Goal: Task Accomplishment & Management: Use online tool/utility

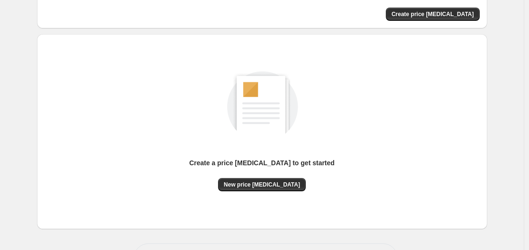
scroll to position [105, 0]
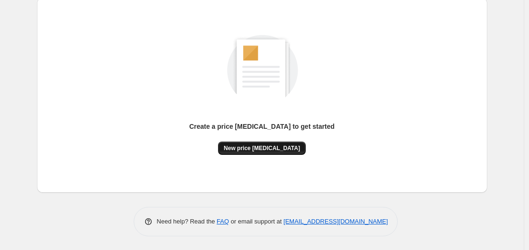
click at [269, 152] on span "New price [MEDICAL_DATA]" at bounding box center [262, 149] width 76 height 8
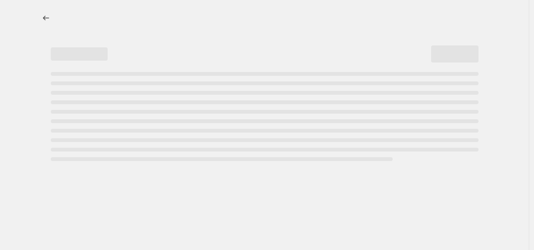
select select "percentage"
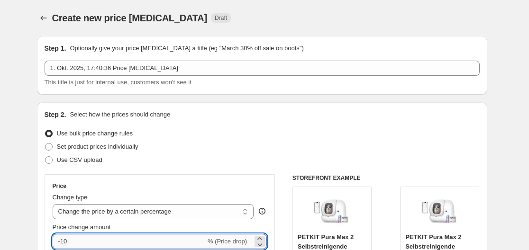
click at [120, 240] on input "-10" at bounding box center [129, 241] width 153 height 15
type input "-1"
type input "-30"
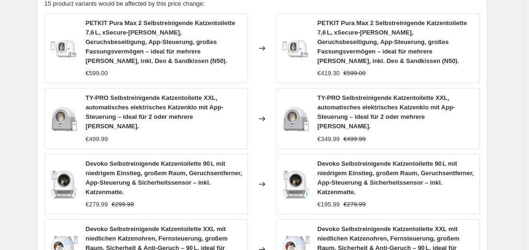
scroll to position [798, 0]
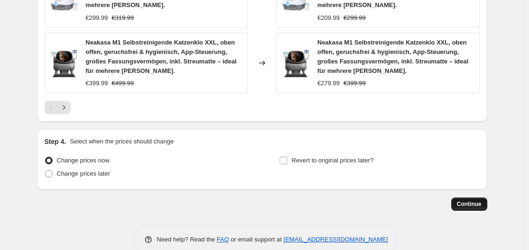
click at [464, 201] on span "Continue" at bounding box center [469, 205] width 25 height 8
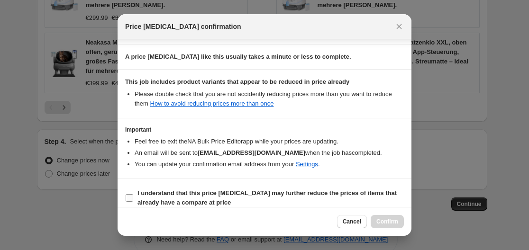
scroll to position [149, 0]
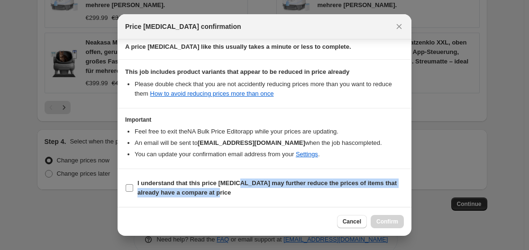
drag, startPoint x: 237, startPoint y: 188, endPoint x: 249, endPoint y: 184, distance: 12.4
click at [239, 192] on span "I understand that this price [MEDICAL_DATA] may further reduce the prices of it…" at bounding box center [270, 188] width 266 height 19
click at [188, 183] on b "I understand that this price [MEDICAL_DATA] may further reduce the prices of it…" at bounding box center [266, 188] width 259 height 17
click at [133, 184] on input "I understand that this price [MEDICAL_DATA] may further reduce the prices of it…" at bounding box center [130, 188] width 8 height 8
checkbox input "true"
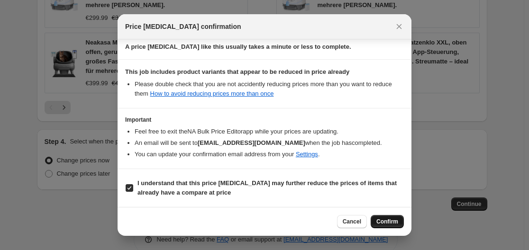
click at [380, 225] on span "Confirm" at bounding box center [387, 222] width 22 height 8
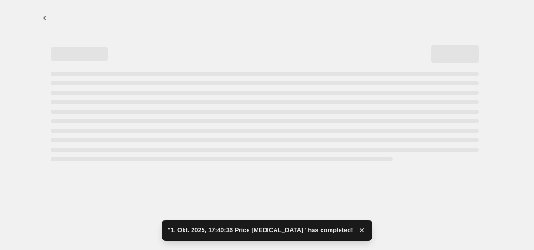
select select "percentage"
